Goal: Information Seeking & Learning: Learn about a topic

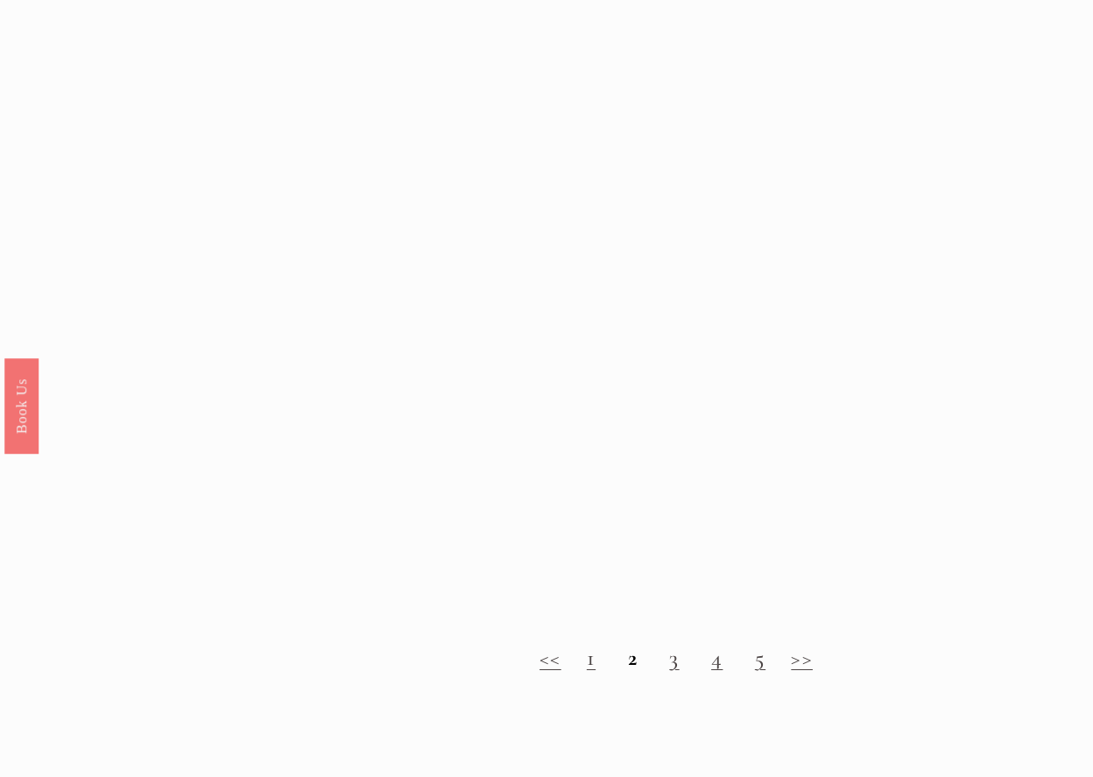
scroll to position [1246, 0]
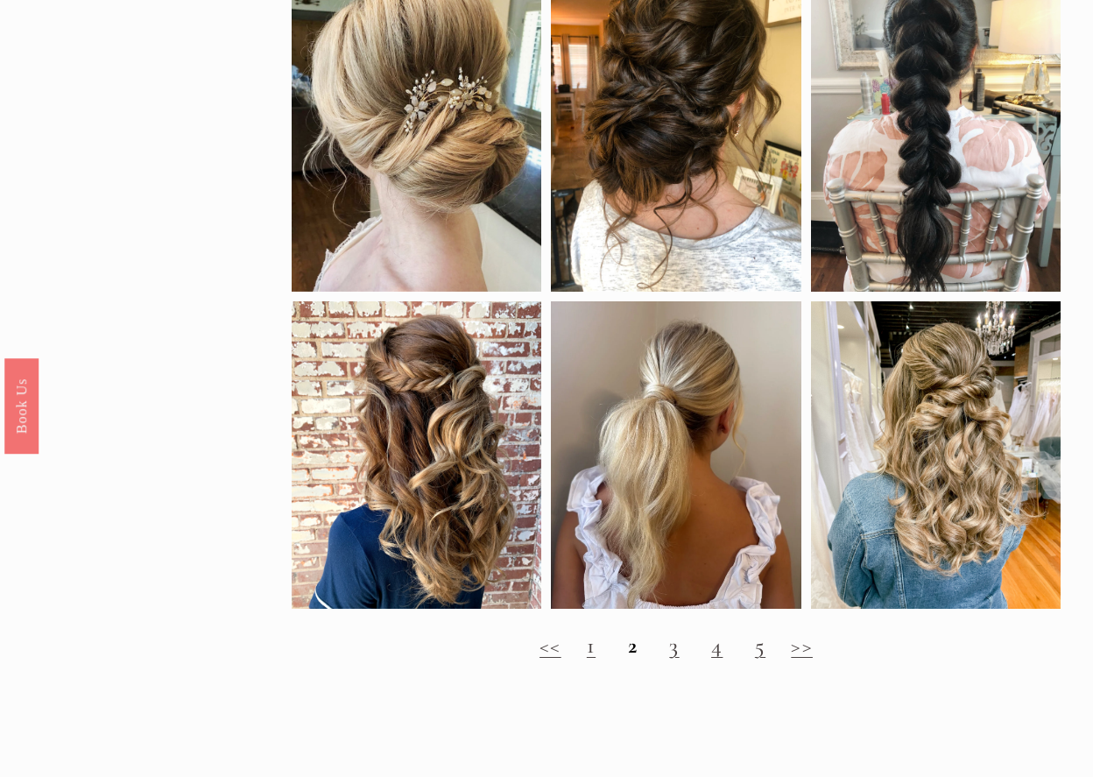
click at [631, 651] on strong "2" at bounding box center [633, 644] width 10 height 27
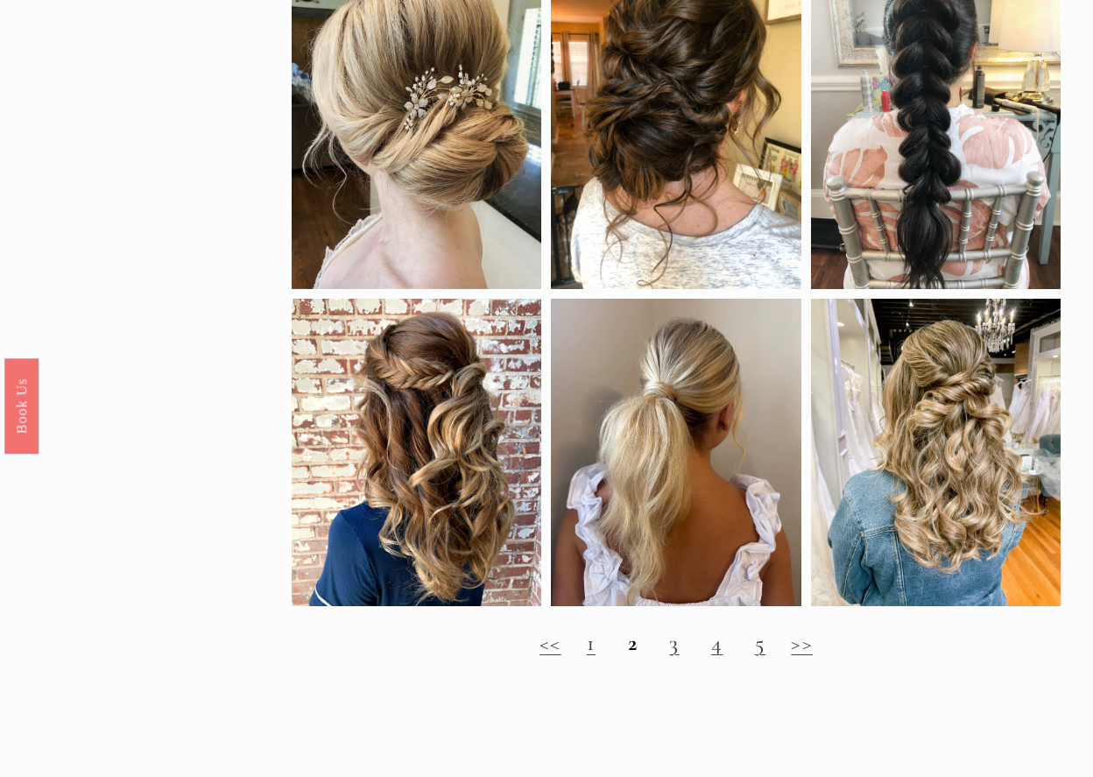
scroll to position [1240, 0]
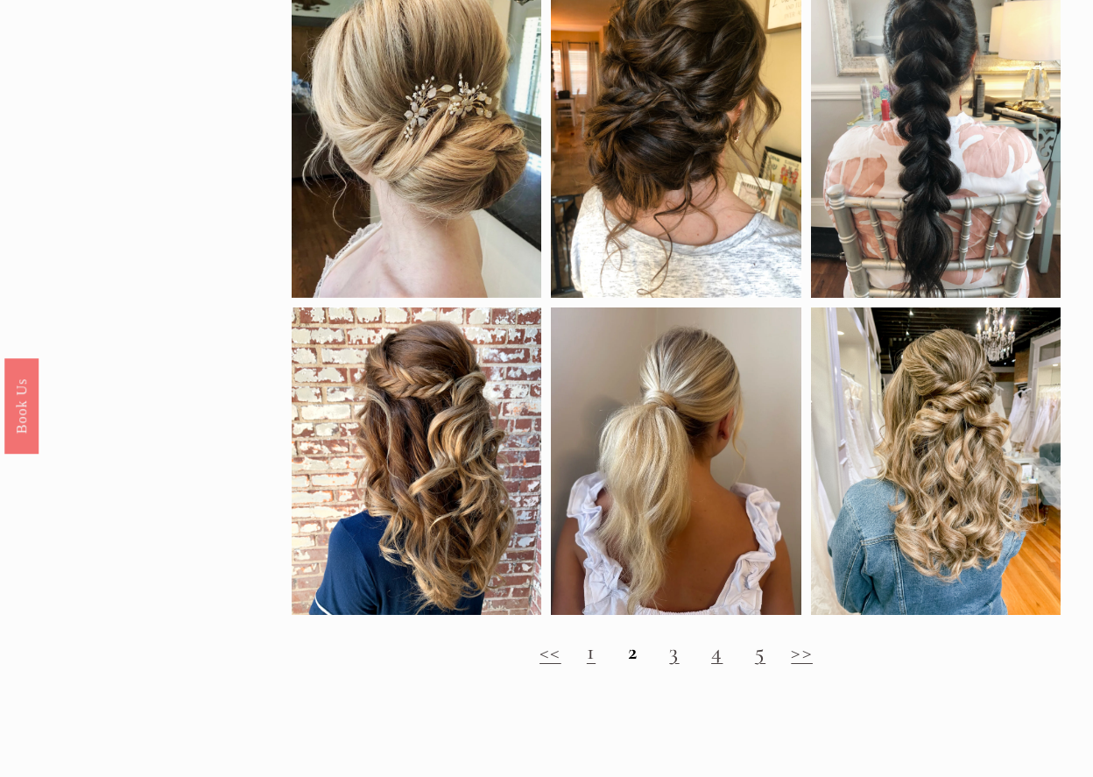
click at [679, 659] on h2 "<< 1 2 3 4 5 >>" at bounding box center [676, 651] width 768 height 26
click at [674, 652] on link "3" at bounding box center [674, 651] width 10 height 27
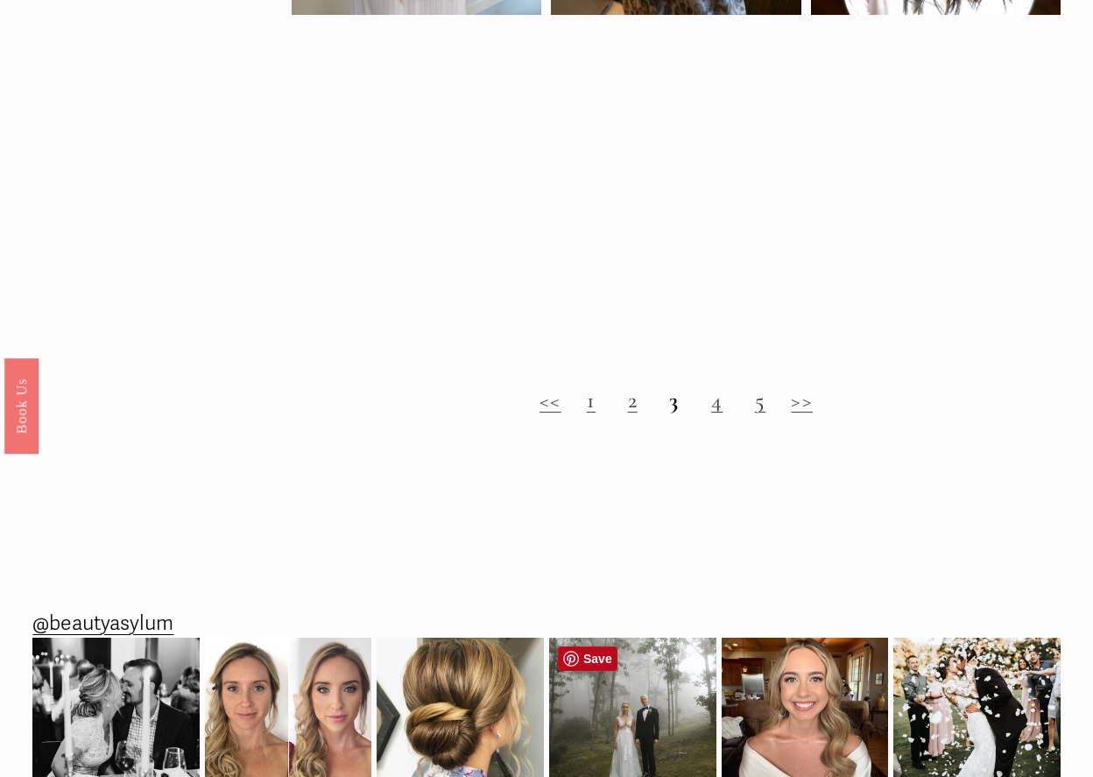
scroll to position [1427, 0]
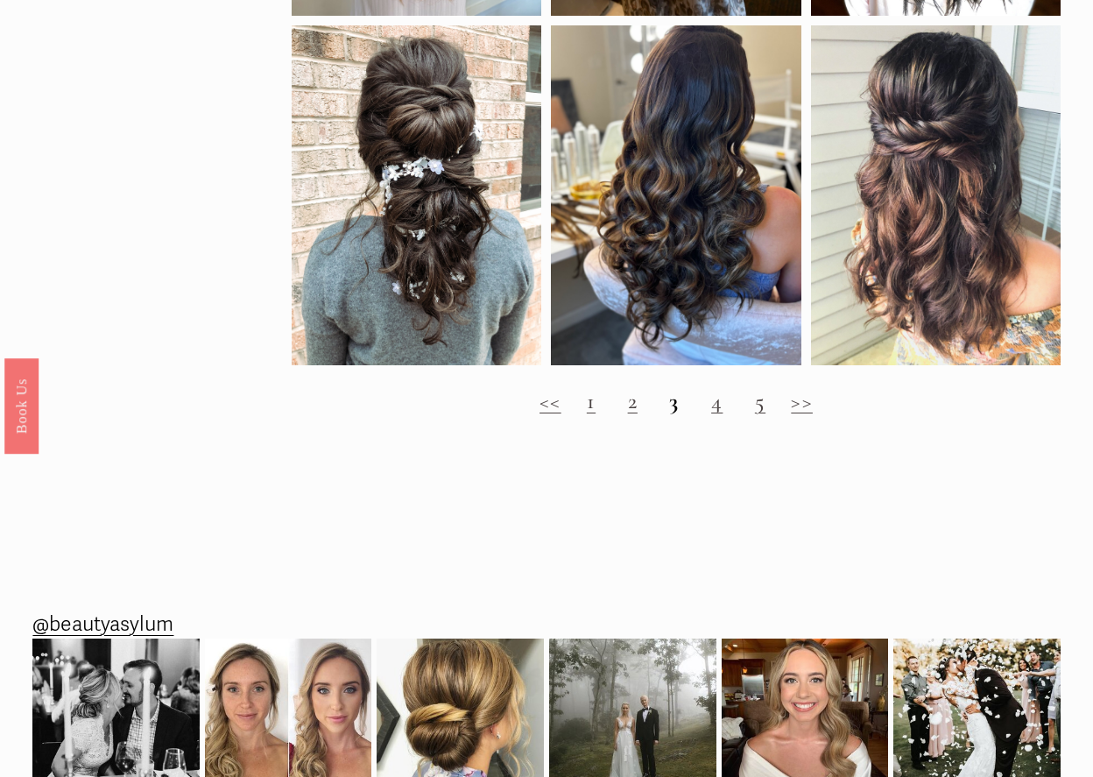
click at [713, 401] on link "4" at bounding box center [716, 400] width 11 height 27
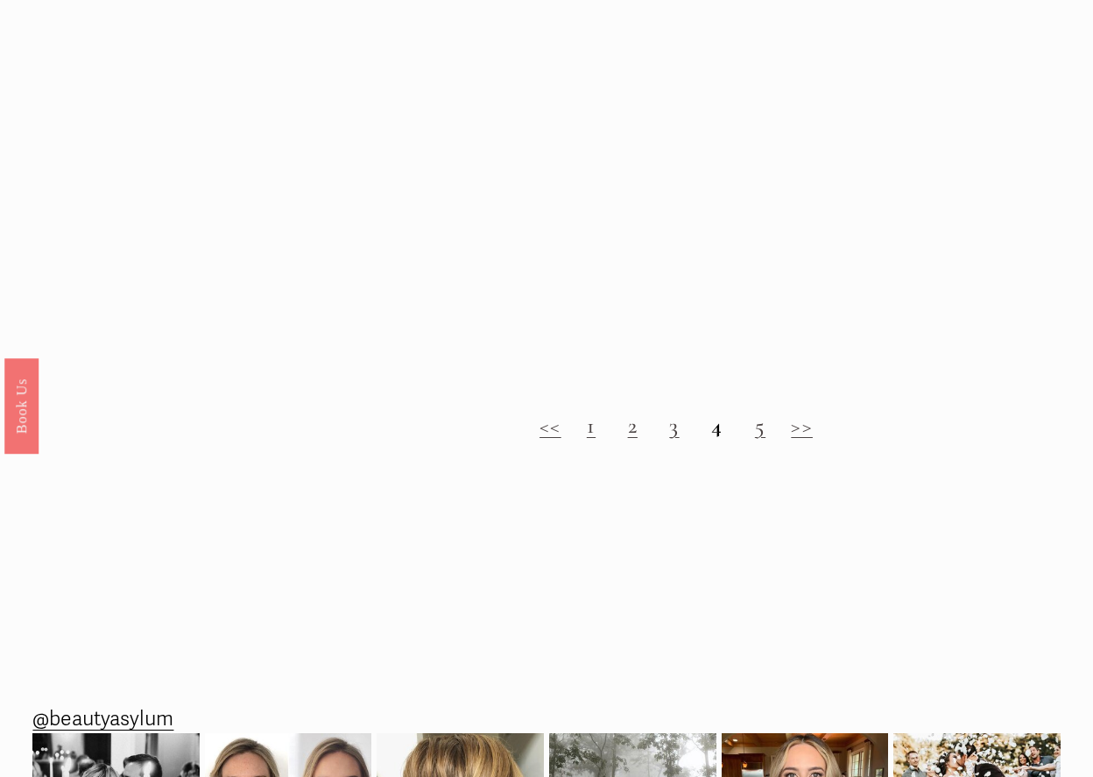
scroll to position [1410, 0]
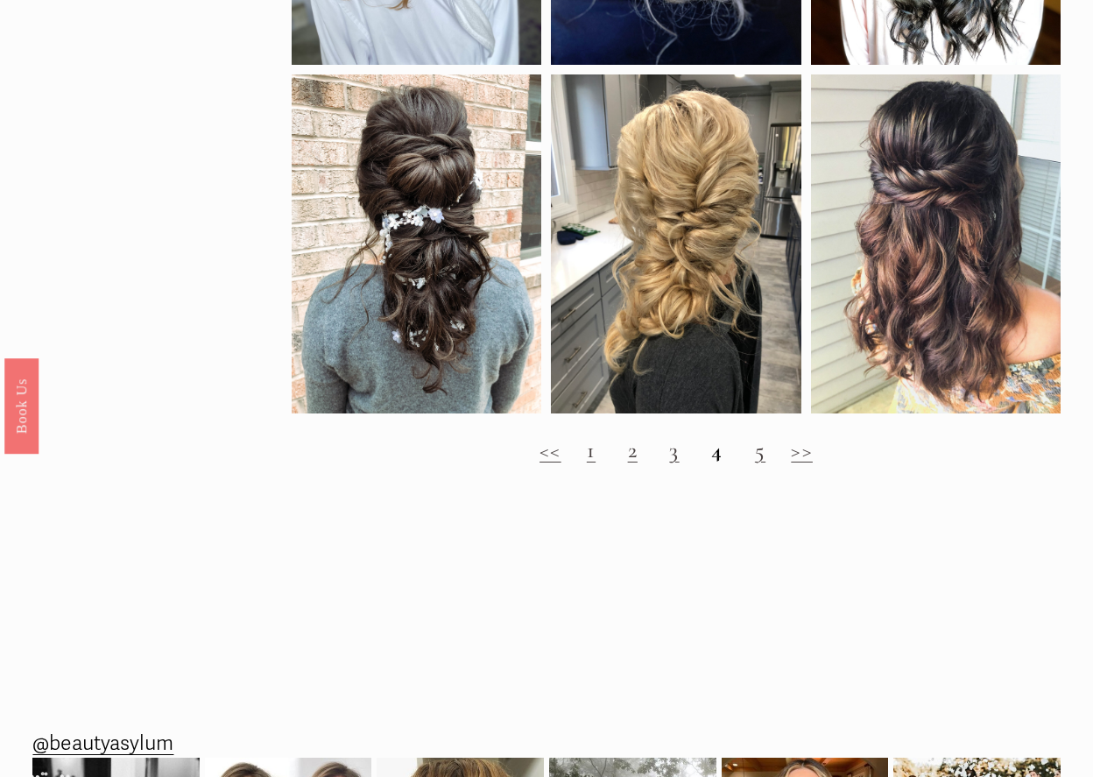
click at [759, 459] on link "5" at bounding box center [760, 449] width 11 height 27
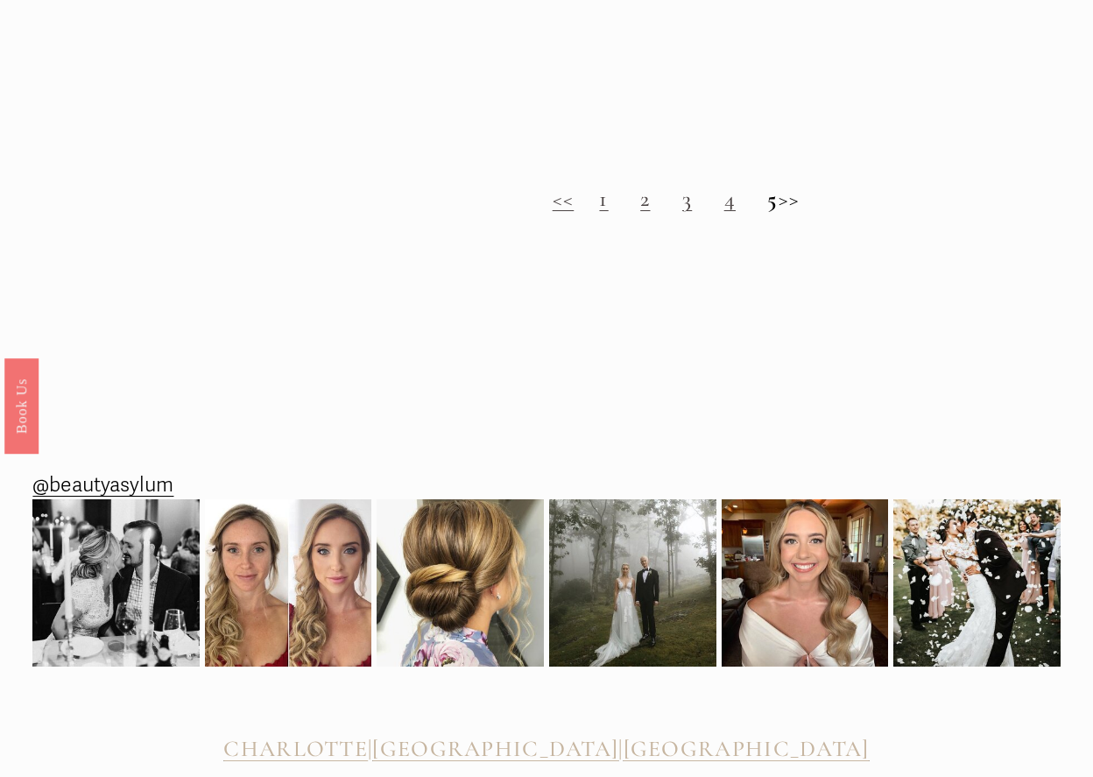
scroll to position [1668, 0]
